Goal: Information Seeking & Learning: Learn about a topic

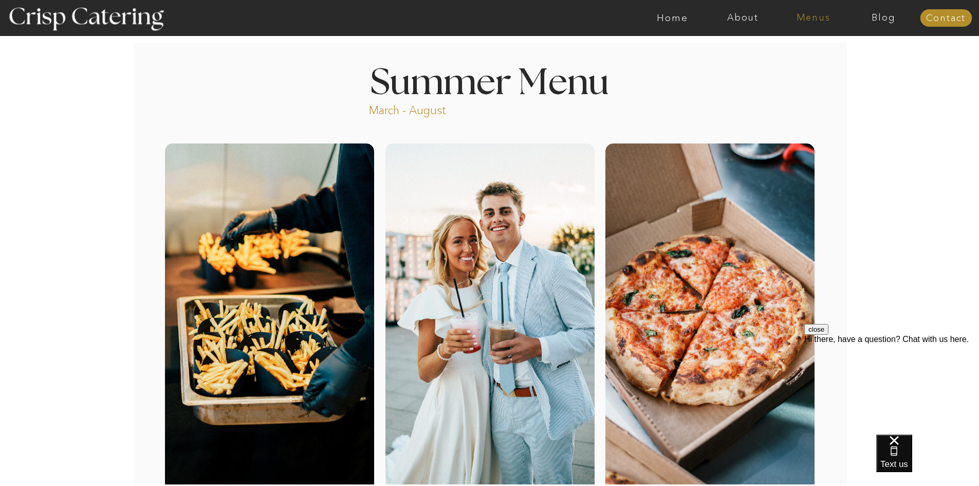
click at [822, 16] on nav "Menus" at bounding box center [813, 18] width 70 height 10
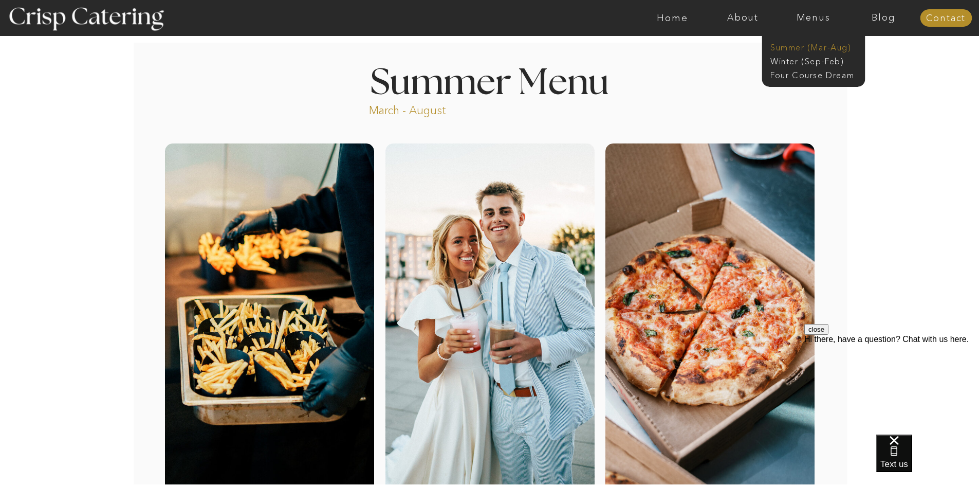
click at [816, 46] on nav "Summer (Mar-Aug)" at bounding box center [816, 47] width 92 height 10
click at [790, 62] on nav "Winter (Sep-Feb)" at bounding box center [812, 61] width 84 height 10
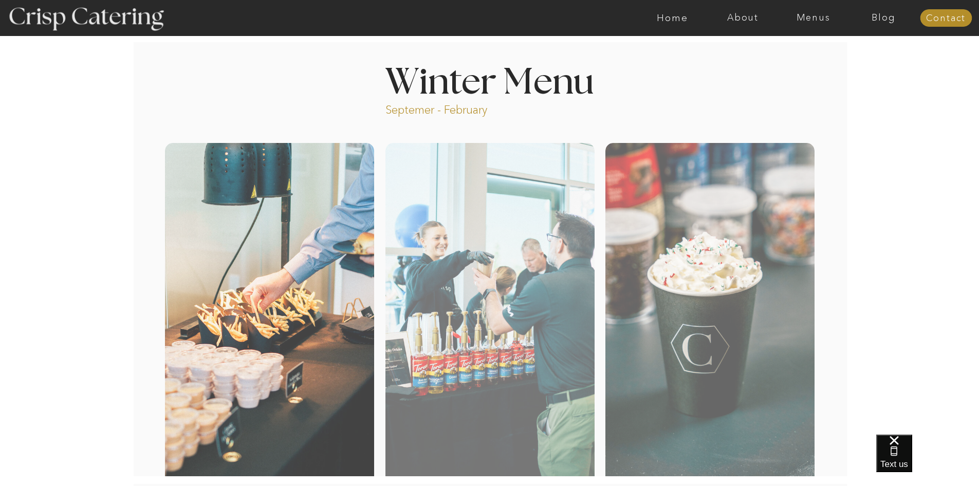
click at [812, 16] on nav "Menus" at bounding box center [813, 18] width 70 height 10
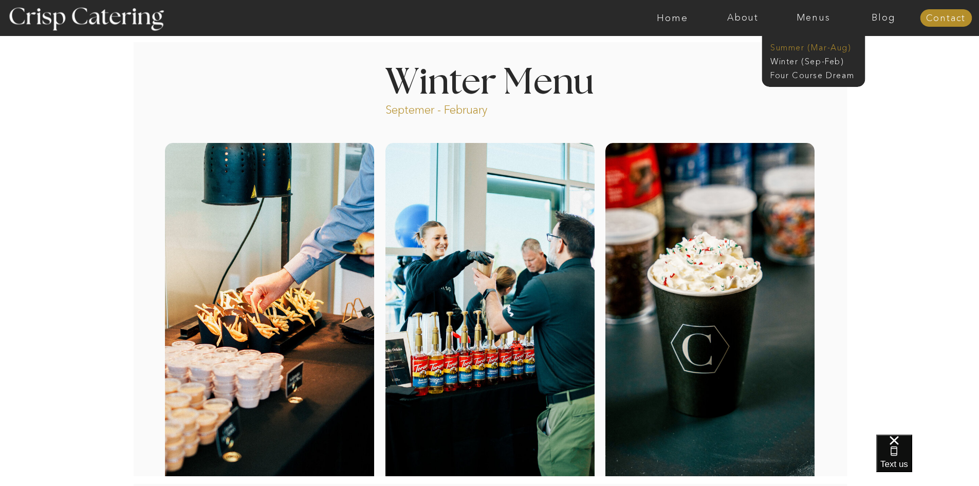
click at [806, 44] on nav "Summer (Mar-Aug)" at bounding box center [816, 47] width 92 height 10
